Goal: Task Accomplishment & Management: Manage account settings

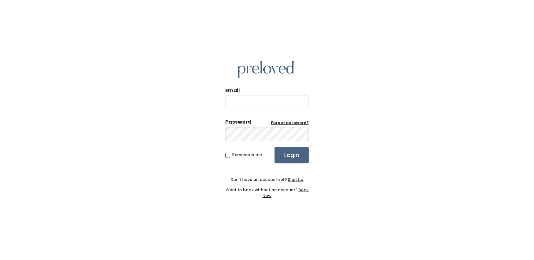
type input "[EMAIL_ADDRESS][DOMAIN_NAME]"
click at [299, 155] on input "Login" at bounding box center [291, 155] width 34 height 17
